Goal: Information Seeking & Learning: Find specific page/section

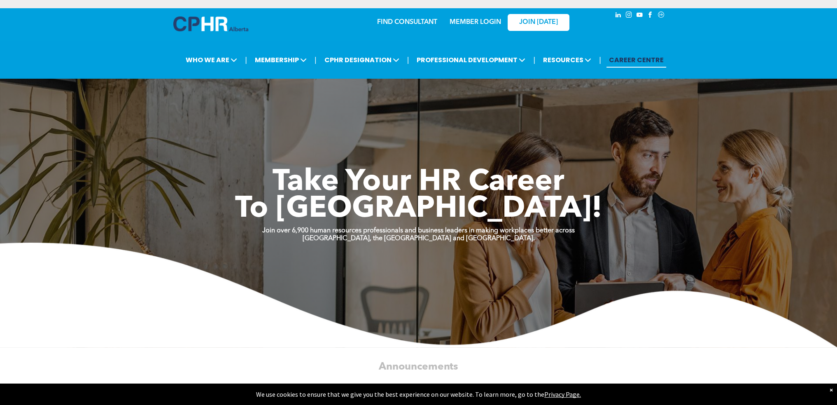
click at [395, 21] on link "FIND CONSULTANT" at bounding box center [407, 22] width 60 height 7
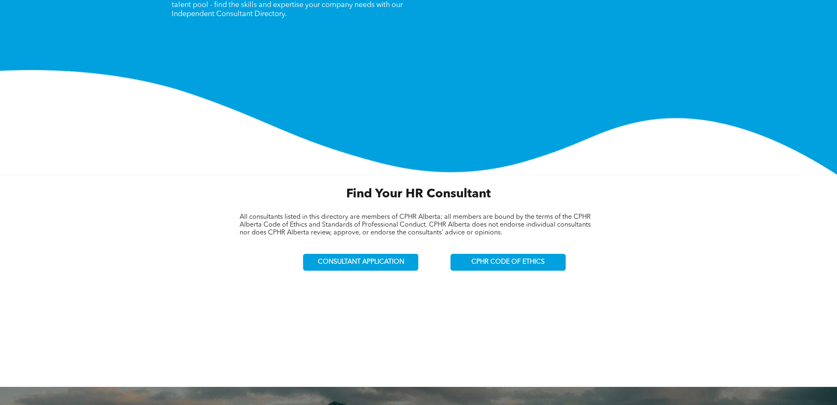
scroll to position [137, 0]
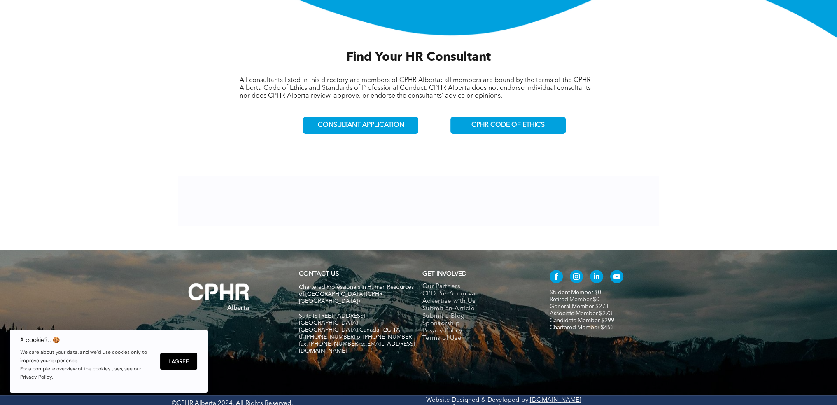
scroll to position [274, 0]
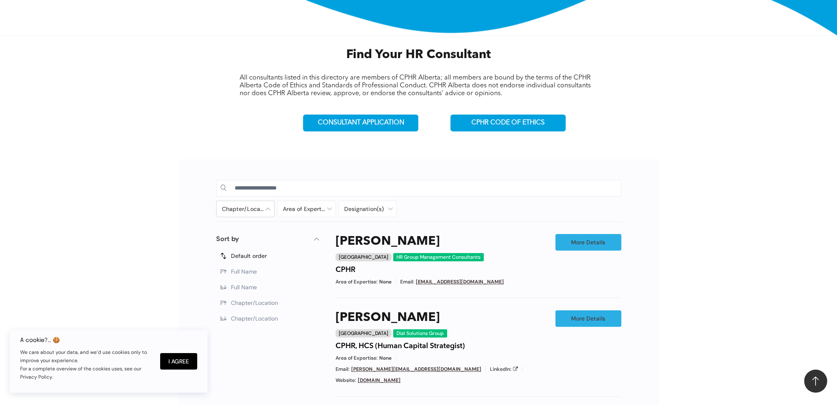
click at [268, 207] on div at bounding box center [246, 209] width 58 height 16
click at [264, 205] on div at bounding box center [246, 209] width 58 height 16
click at [240, 288] on span "Lethbridge" at bounding box center [248, 291] width 30 height 7
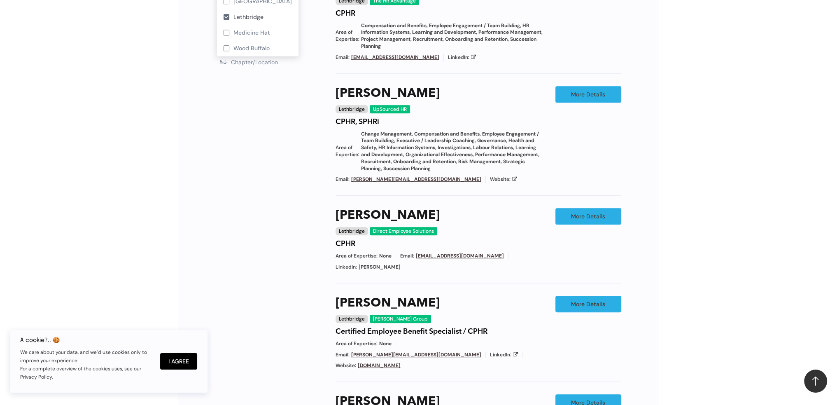
scroll to position [686, 0]
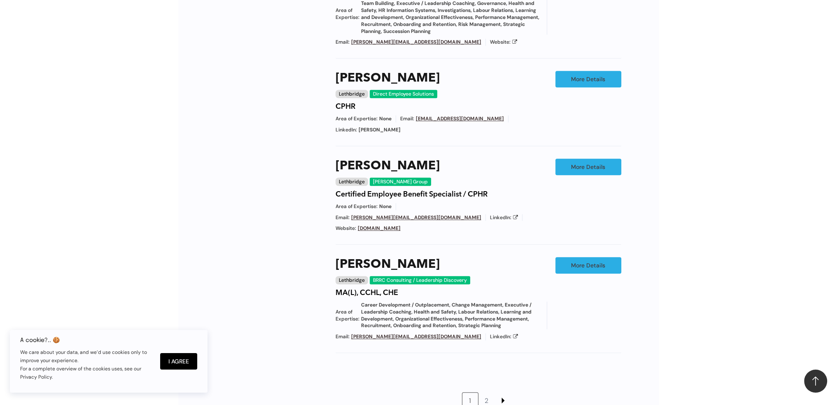
click at [506, 392] on link at bounding box center [503, 400] width 16 height 16
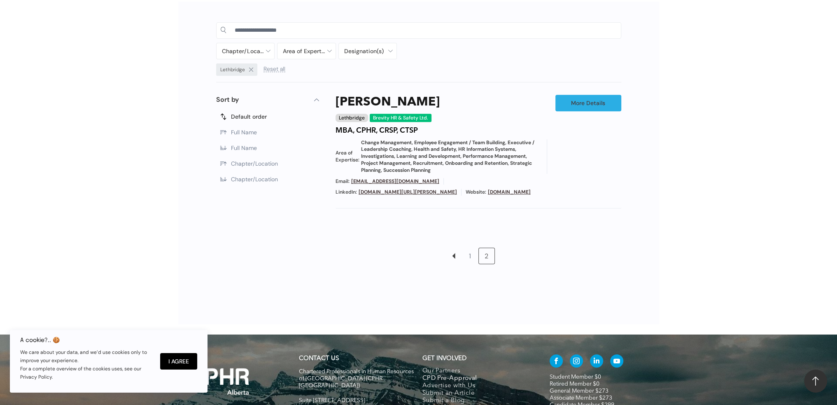
scroll to position [432, 0]
click at [469, 254] on link "1" at bounding box center [470, 256] width 16 height 16
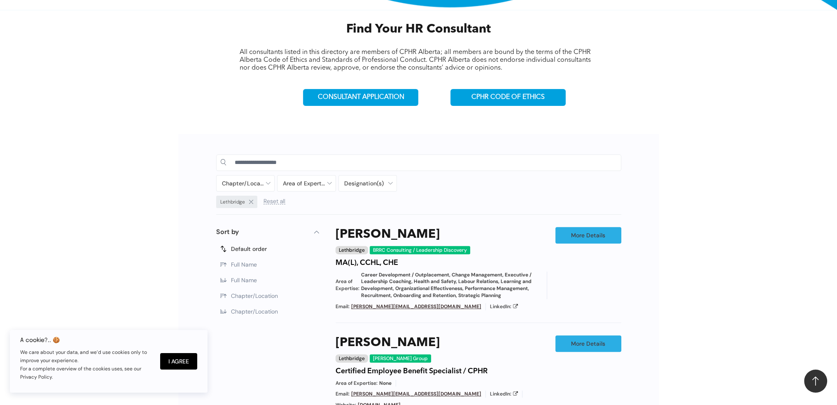
scroll to position [432, 0]
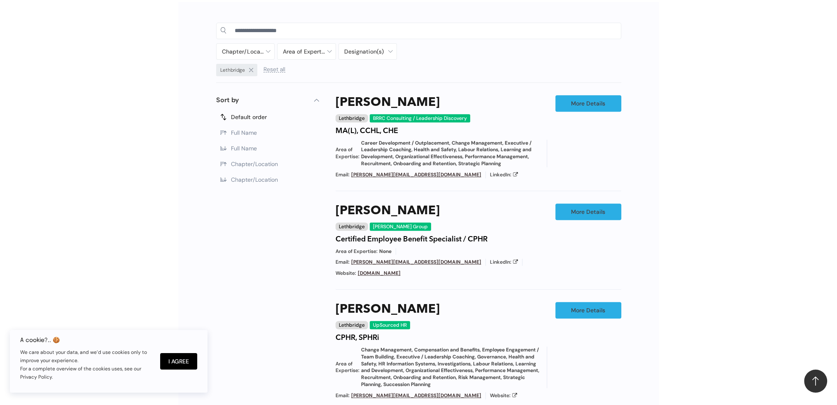
click at [249, 68] on span at bounding box center [251, 70] width 4 height 4
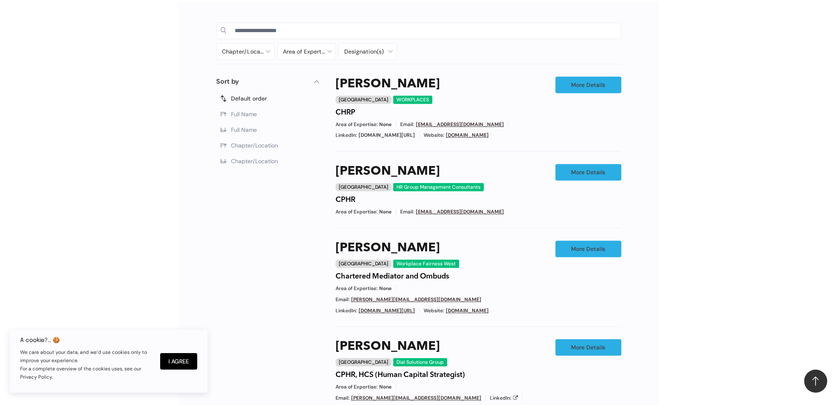
scroll to position [413, 0]
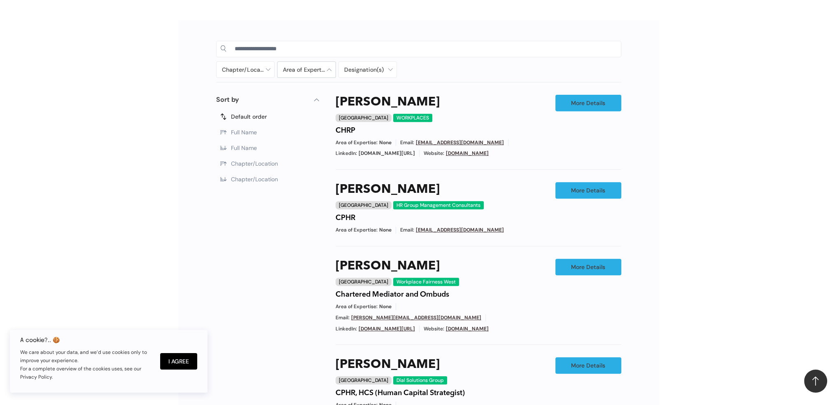
click at [331, 69] on div at bounding box center [307, 70] width 58 height 16
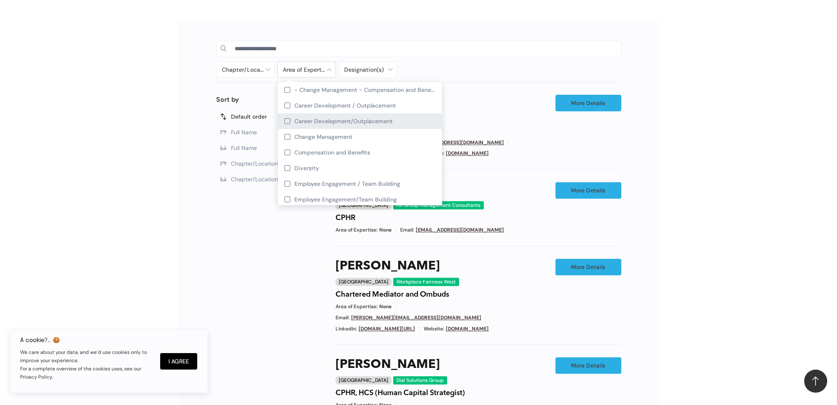
scroll to position [137, 0]
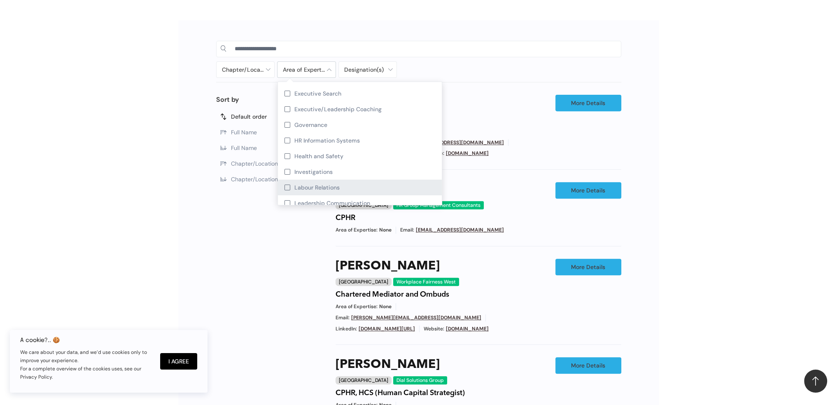
click at [305, 184] on span "Labour Relations" at bounding box center [316, 187] width 45 height 7
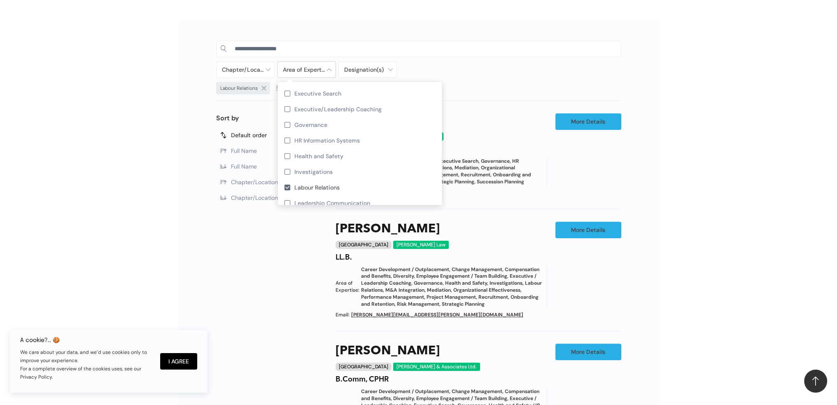
scroll to position [551, 0]
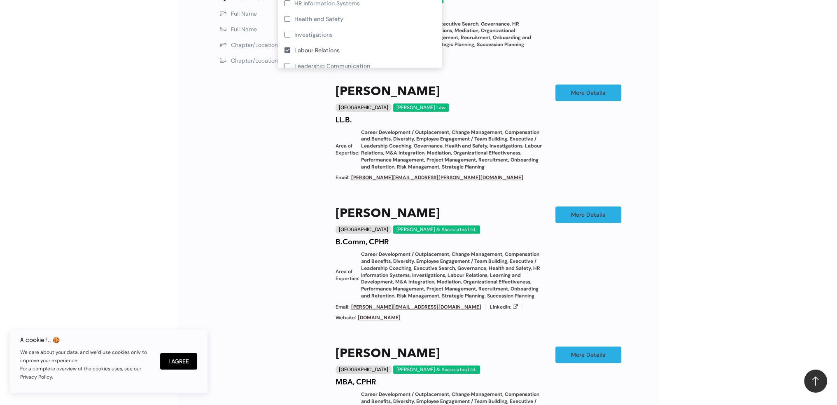
click at [709, 220] on div "Chapter/Location Calgary Central Alberta Edmonton Grande Prairie Lethbridge Med…" at bounding box center [418, 293] width 837 height 843
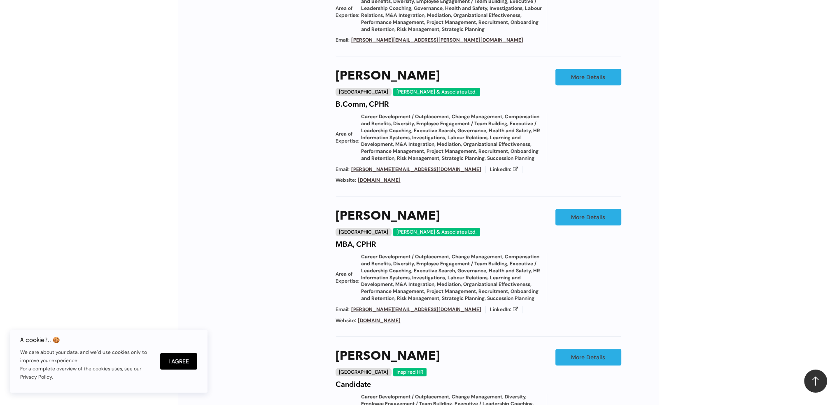
scroll to position [825, 0]
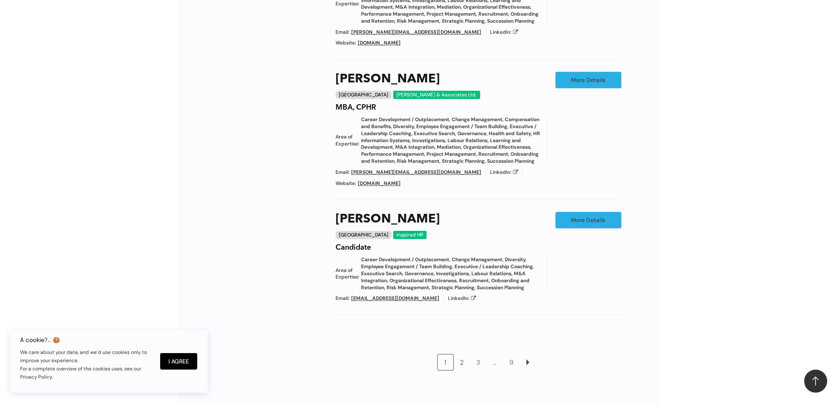
click at [464, 370] on link "2" at bounding box center [462, 362] width 16 height 16
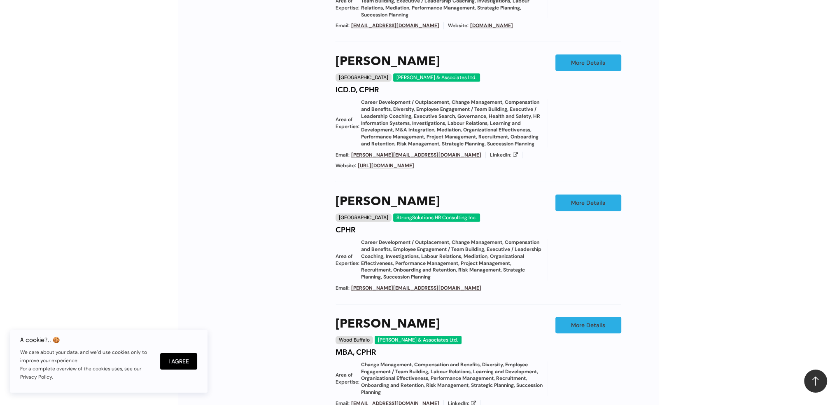
scroll to position [843, 0]
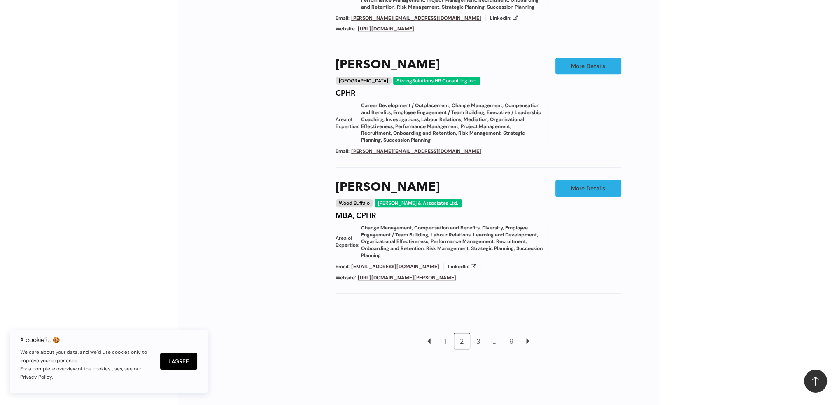
click at [479, 333] on link "3" at bounding box center [479, 341] width 16 height 16
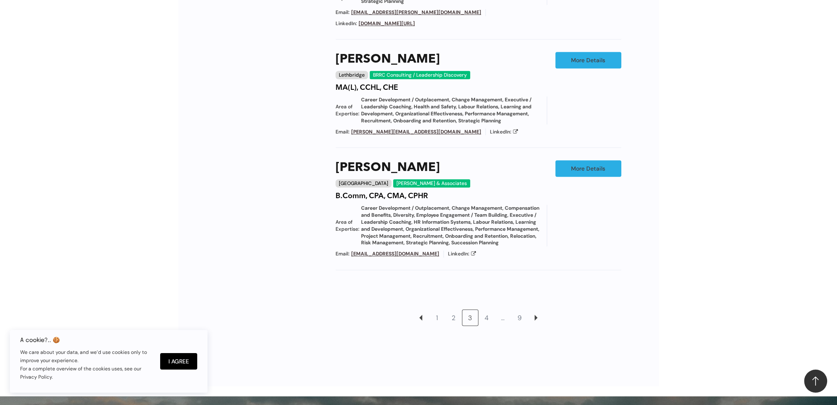
scroll to position [843, 0]
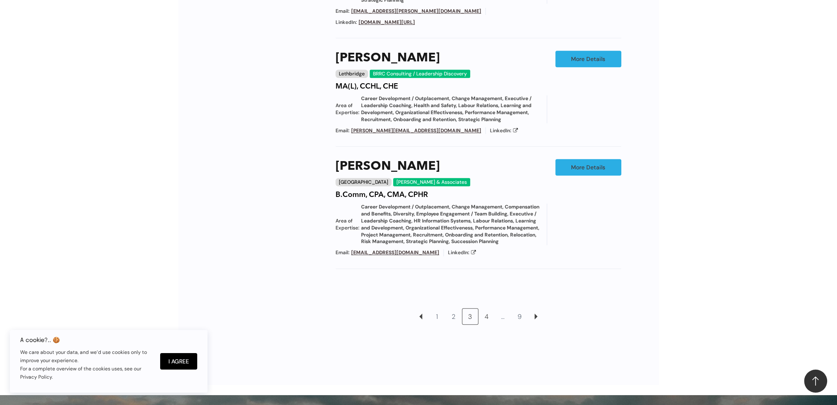
click at [487, 318] on link "4" at bounding box center [487, 316] width 16 height 16
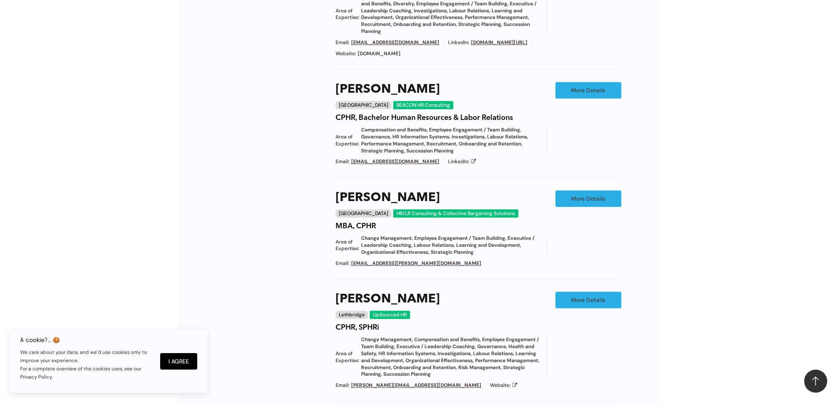
scroll to position [843, 0]
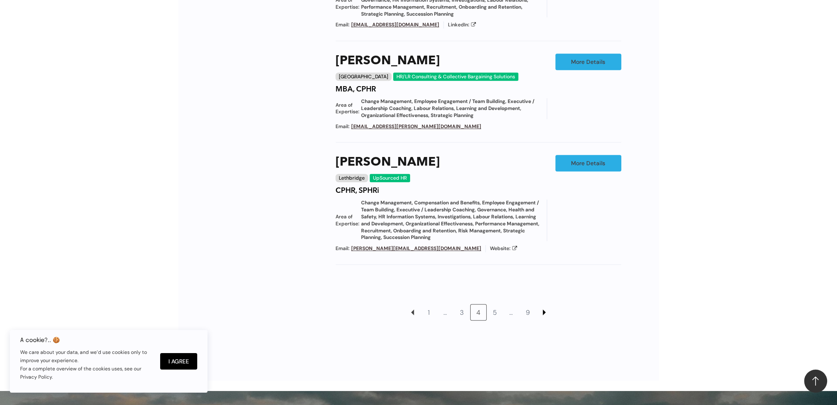
click at [545, 306] on link at bounding box center [545, 312] width 16 height 16
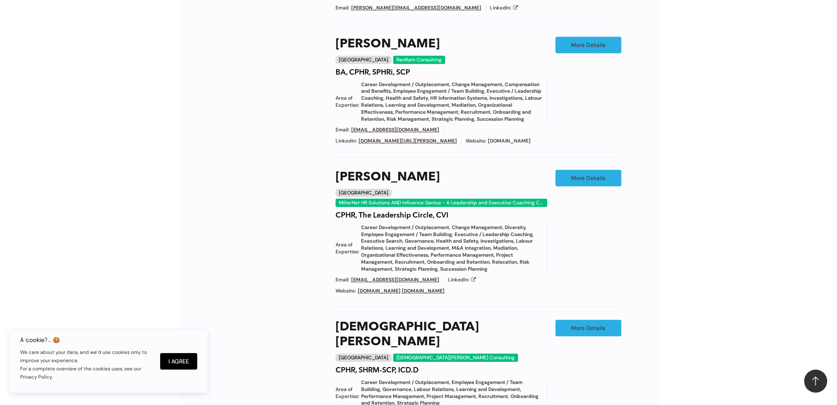
scroll to position [843, 0]
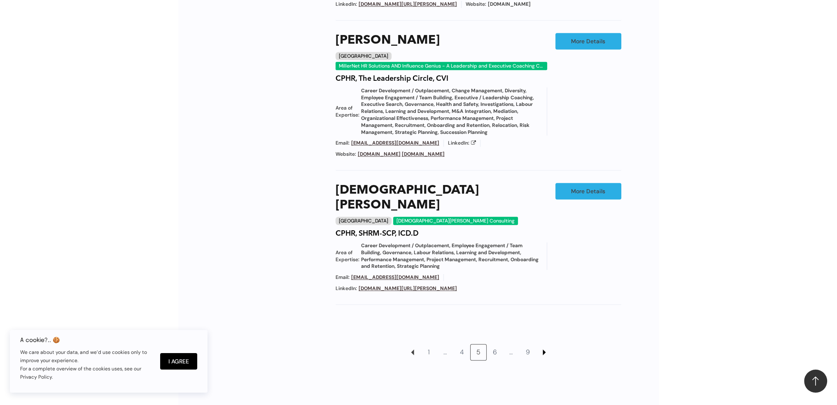
click at [542, 358] on link at bounding box center [545, 352] width 16 height 16
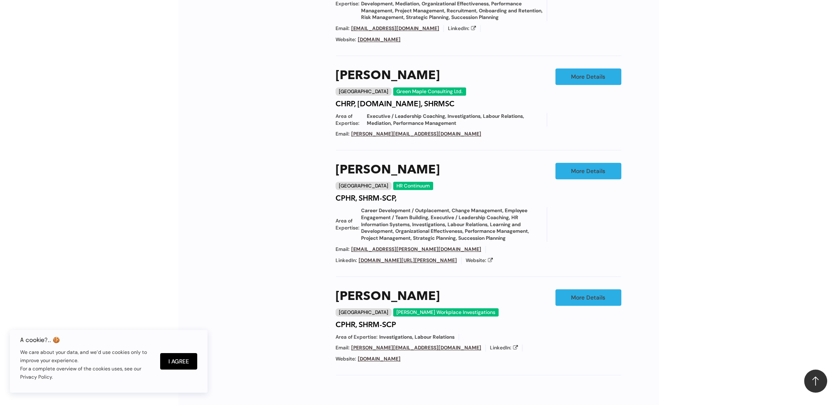
scroll to position [843, 0]
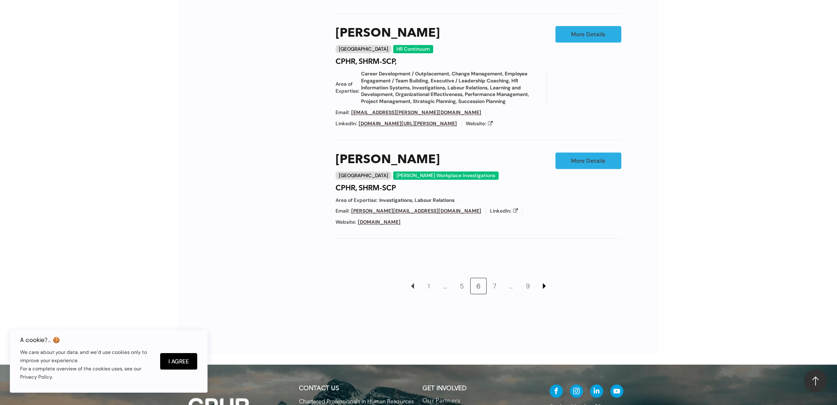
click at [543, 278] on link at bounding box center [545, 286] width 16 height 16
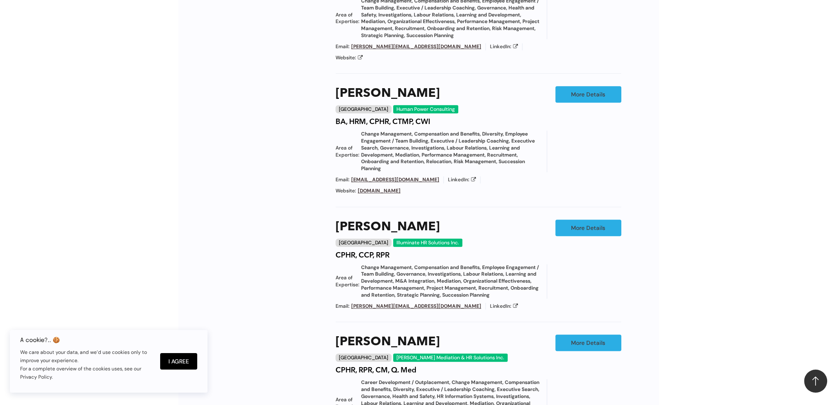
scroll to position [843, 0]
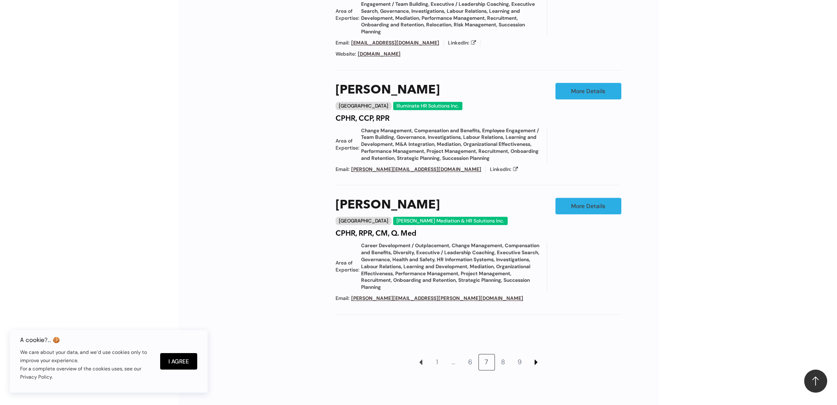
click at [534, 354] on link at bounding box center [536, 362] width 16 height 16
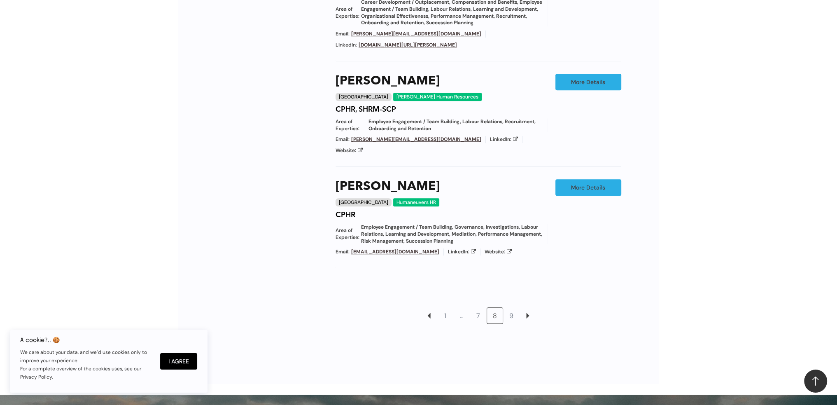
scroll to position [843, 0]
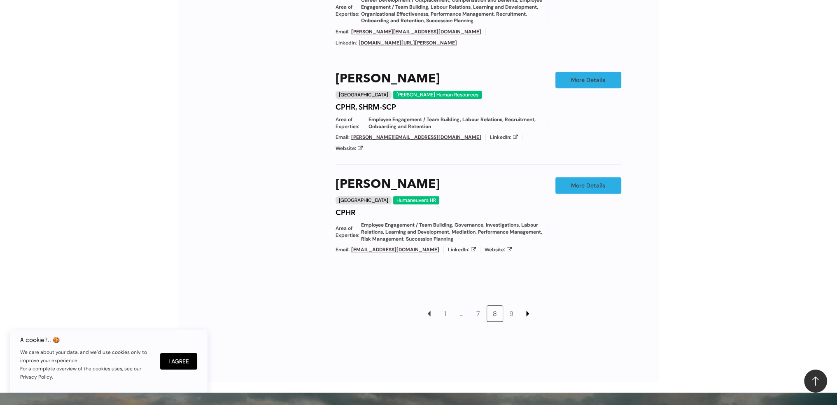
click at [528, 306] on link at bounding box center [528, 314] width 16 height 16
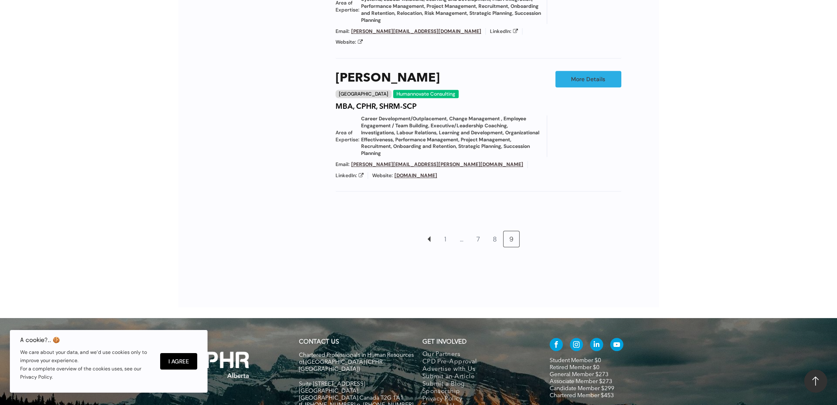
scroll to position [707, 0]
